Goal: Task Accomplishment & Management: Manage account settings

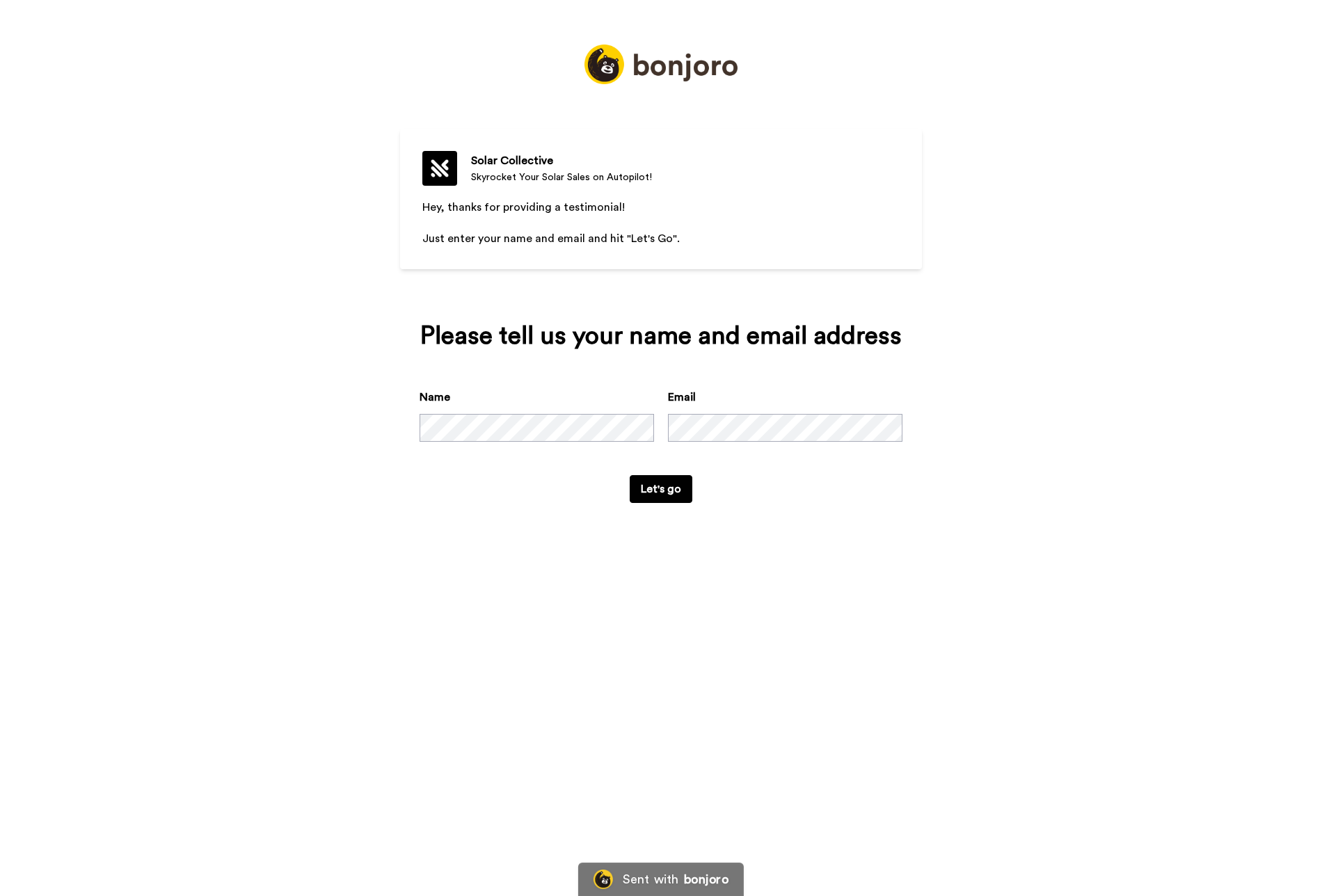
click at [632, 58] on img at bounding box center [661, 64] width 153 height 40
drag, startPoint x: 612, startPoint y: 63, endPoint x: 654, endPoint y: 68, distance: 42.3
click at [612, 63] on img at bounding box center [661, 64] width 153 height 40
drag, startPoint x: 746, startPoint y: 75, endPoint x: 599, endPoint y: 67, distance: 147.2
click at [745, 75] on div "Solar Collective Skyrocket Your Solar Sales on Autopilot! Hey, thanks for provi…" at bounding box center [661, 271] width 522 height 542
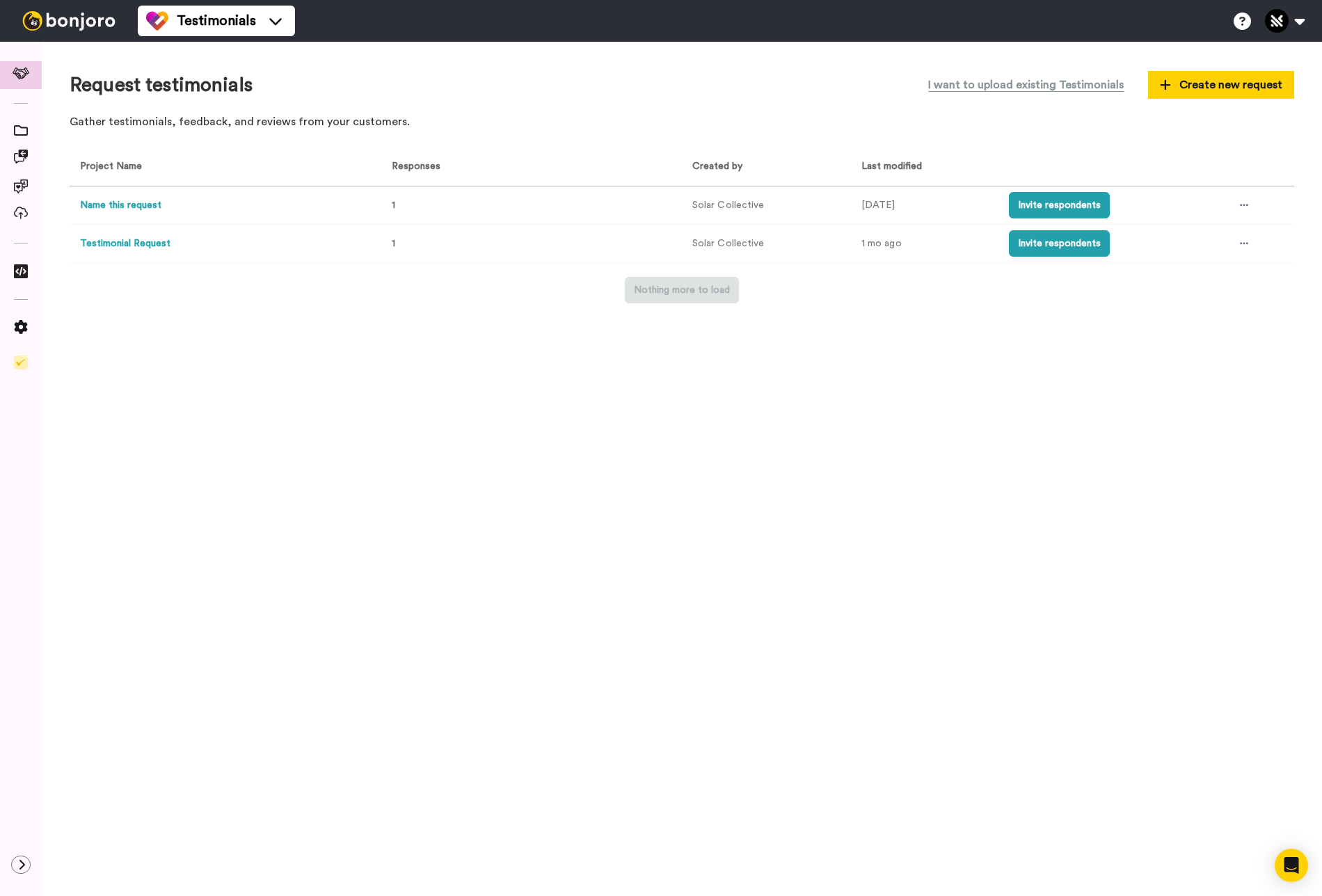
click at [107, 244] on button "Testimonial Request" at bounding box center [125, 243] width 91 height 14
click at [136, 205] on button "Name this request" at bounding box center [120, 205] width 82 height 14
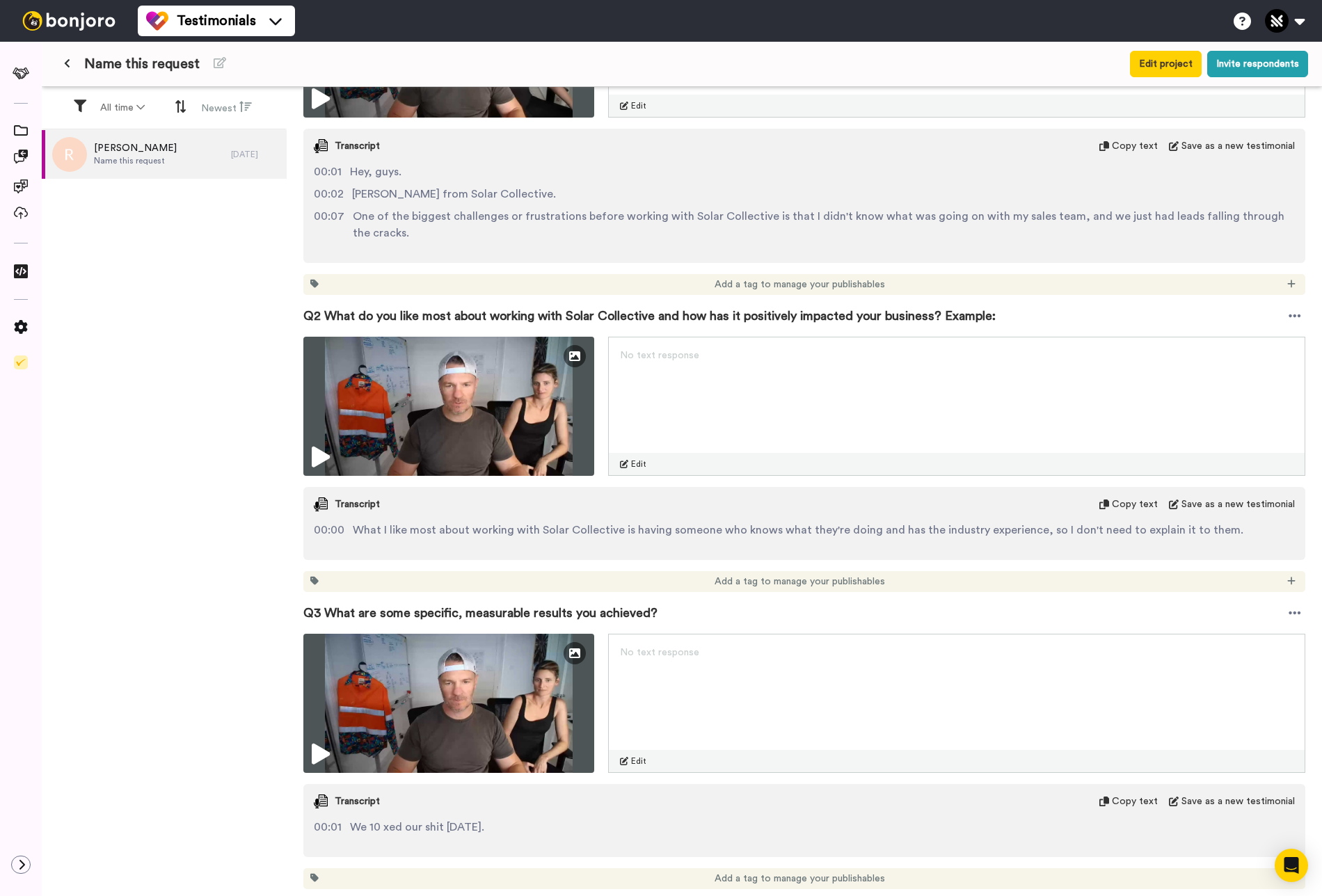
scroll to position [377, 0]
